Goal: Navigation & Orientation: Find specific page/section

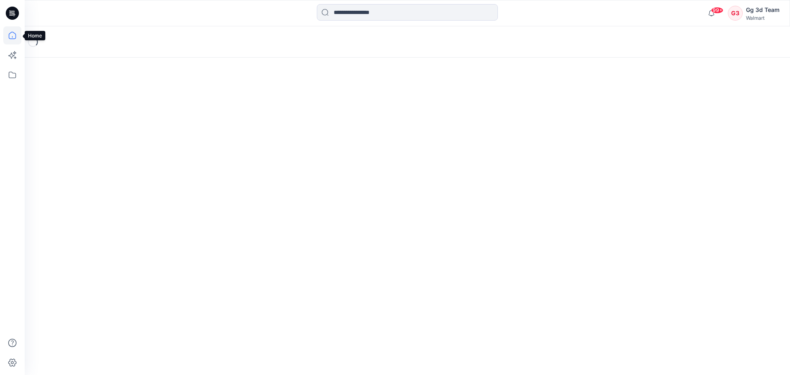
click at [12, 37] on icon at bounding box center [12, 35] width 18 height 18
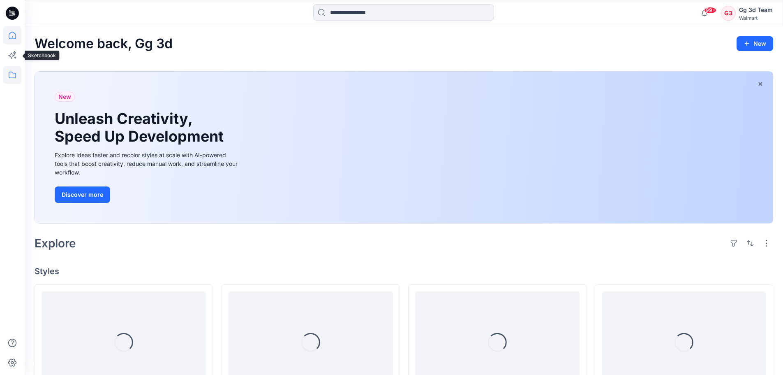
click at [3, 66] on div at bounding box center [12, 75] width 18 height 18
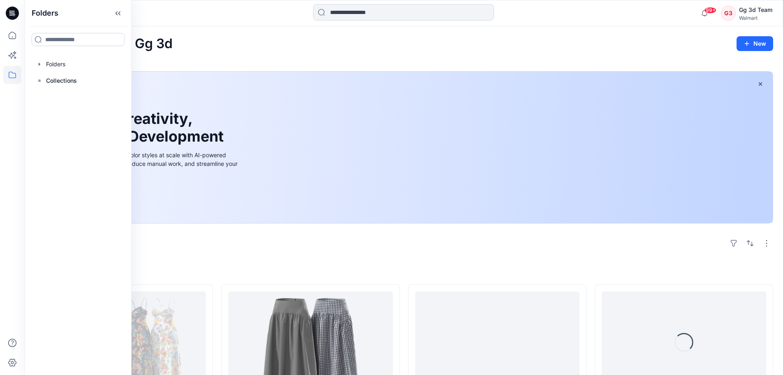
click at [80, 45] on input at bounding box center [78, 39] width 93 height 13
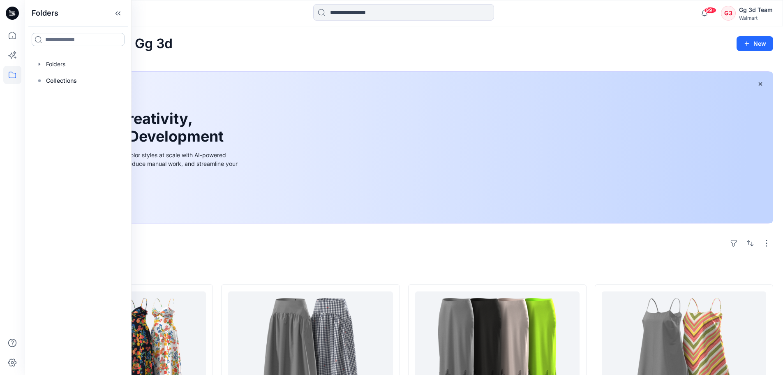
type input "**"
click at [79, 61] on div "My uploads Personal Zone" at bounding box center [78, 62] width 93 height 19
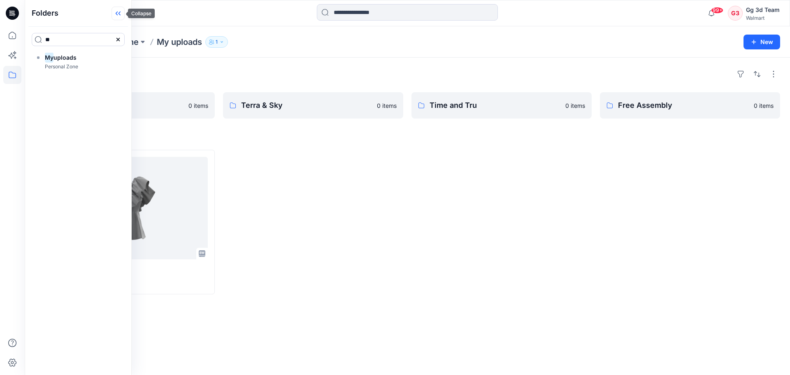
click at [116, 13] on icon at bounding box center [117, 14] width 13 height 14
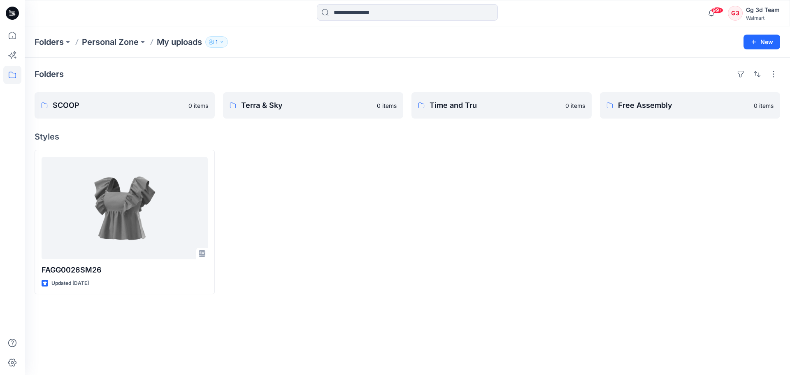
click at [413, 211] on div at bounding box center [501, 222] width 180 height 144
click at [225, 75] on div "Folders" at bounding box center [407, 73] width 745 height 13
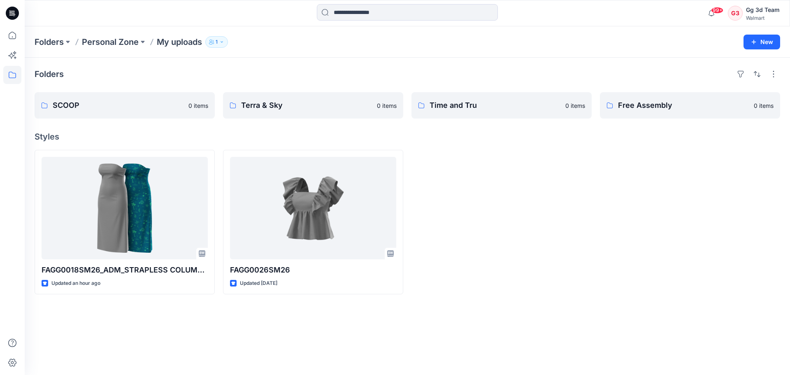
click at [401, 68] on div "Folders" at bounding box center [407, 73] width 745 height 13
